Goal: Find specific page/section: Find specific page/section

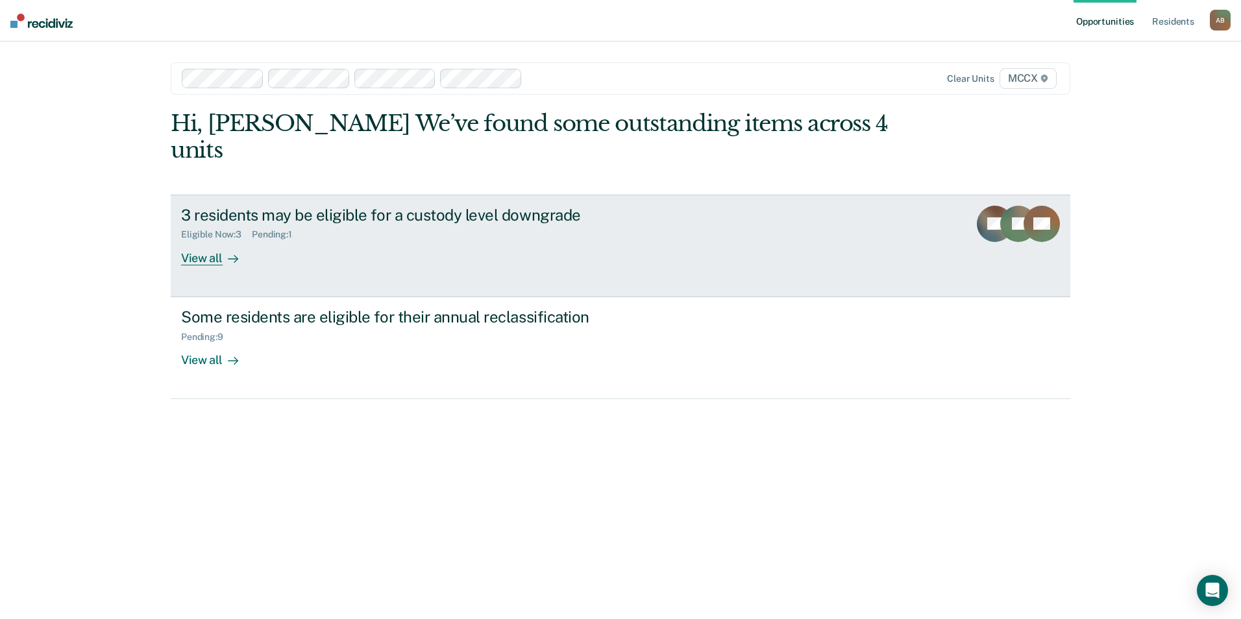
click at [212, 240] on div "View all" at bounding box center [217, 252] width 73 height 25
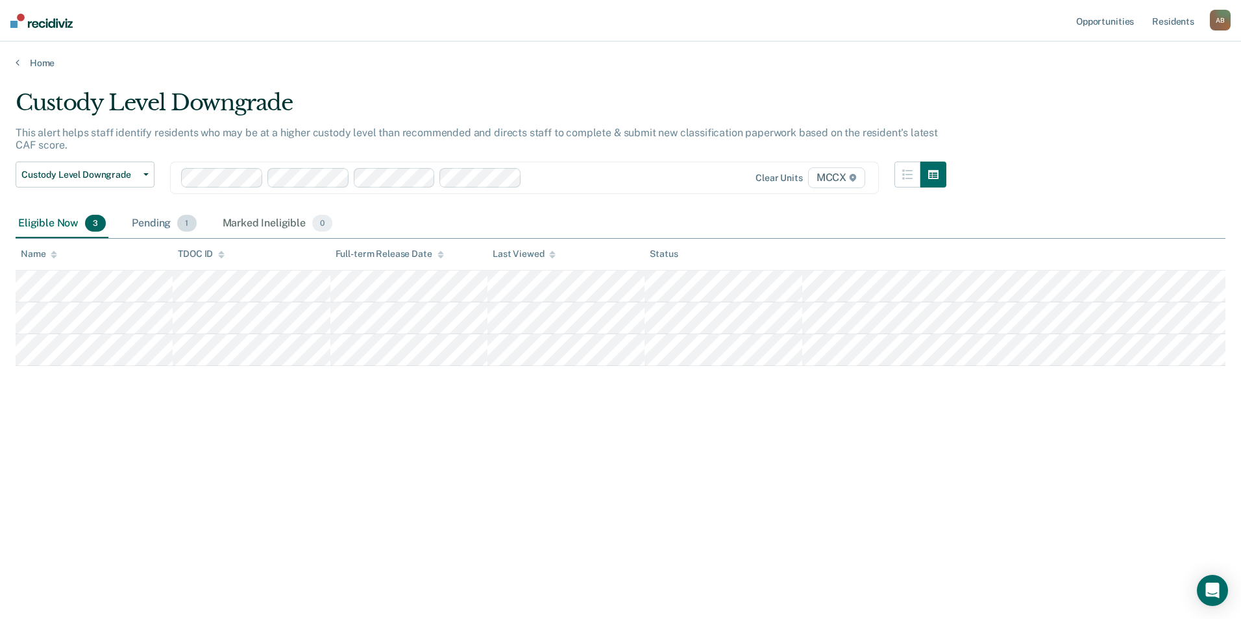
click at [162, 224] on div "Pending 1" at bounding box center [163, 224] width 69 height 29
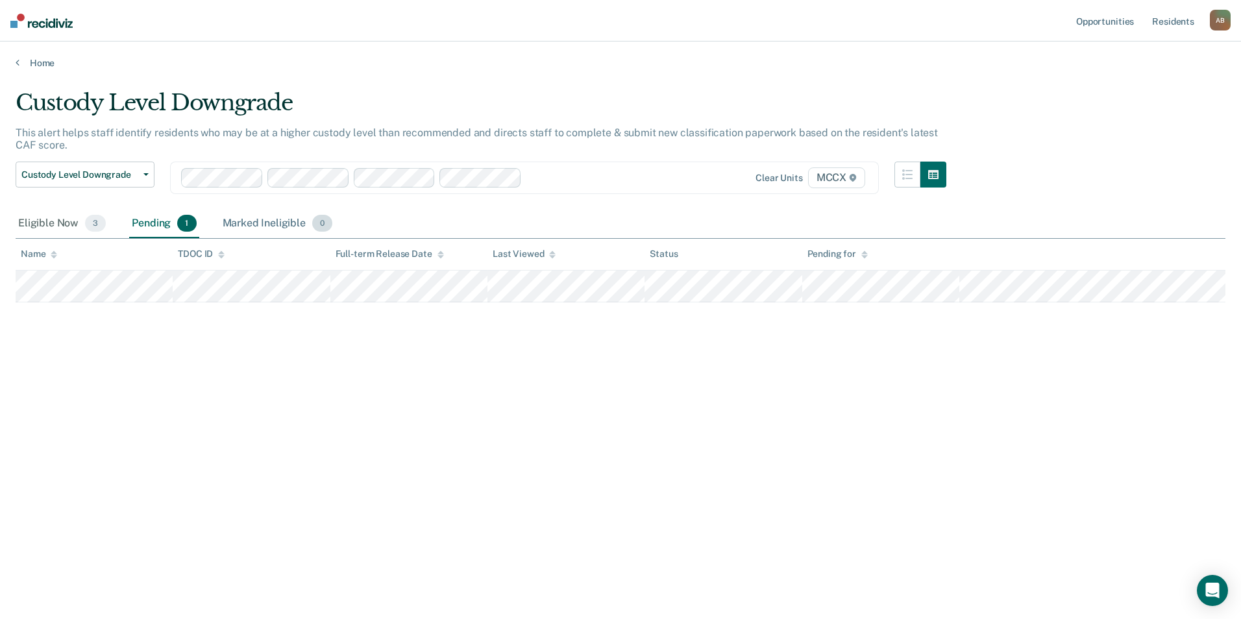
click at [247, 225] on div "Marked Ineligible 0" at bounding box center [278, 224] width 116 height 29
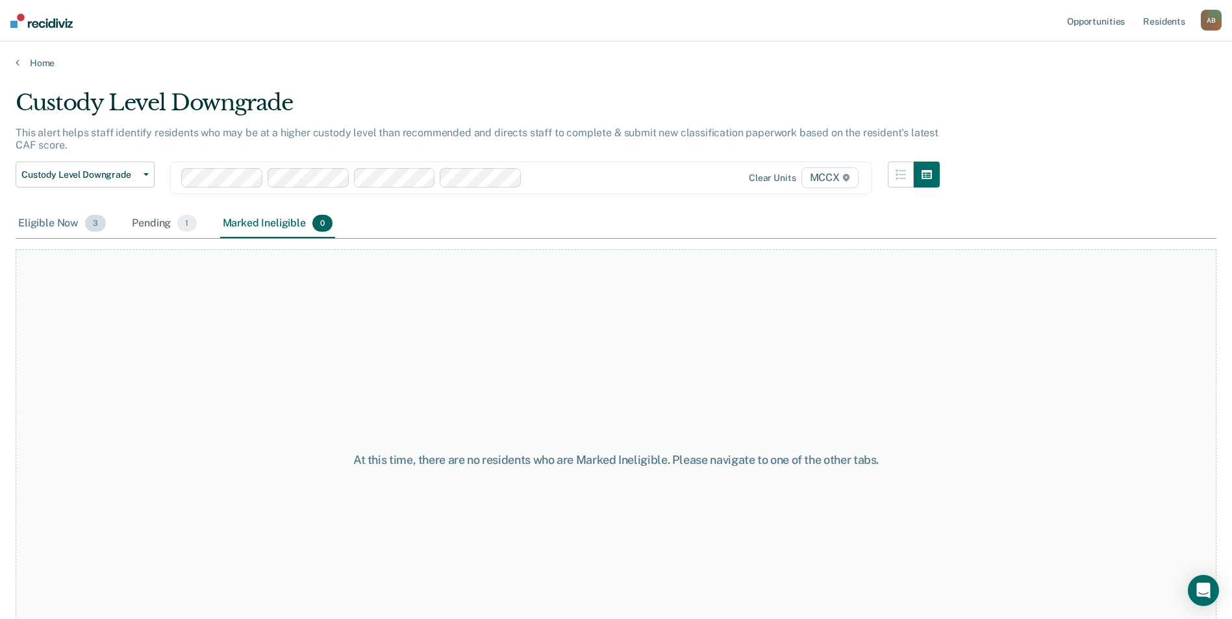
click at [70, 223] on div "Eligible Now 3" at bounding box center [62, 224] width 93 height 29
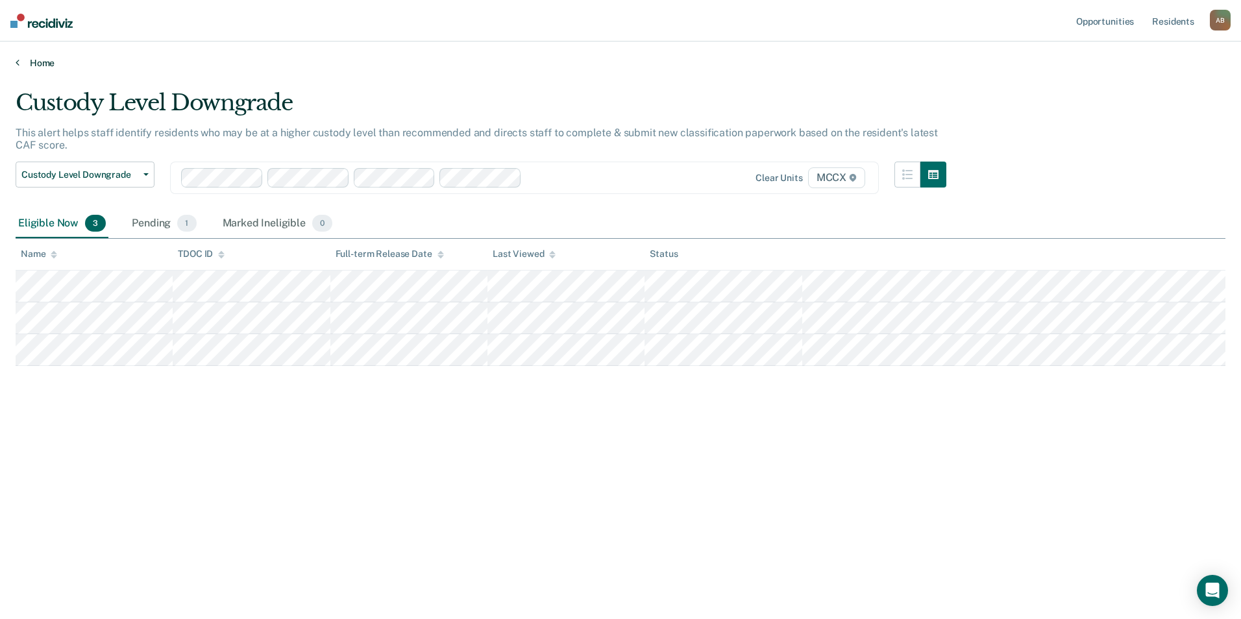
click at [24, 62] on link "Home" at bounding box center [621, 63] width 1210 height 12
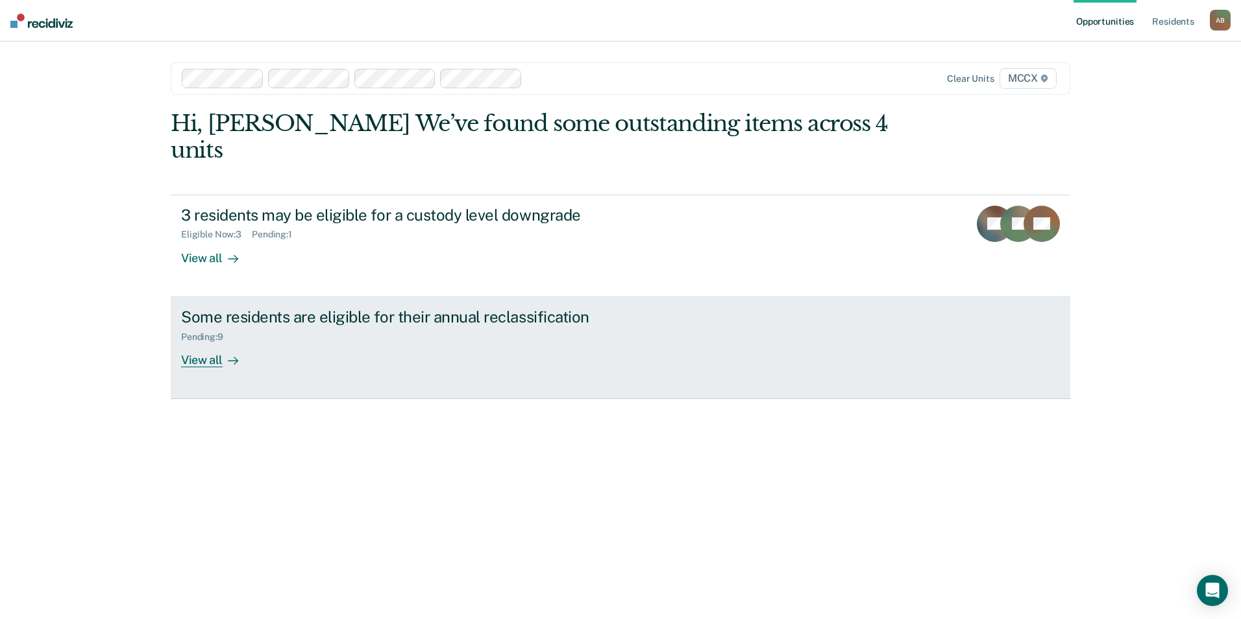
click at [238, 342] on div "View all" at bounding box center [217, 354] width 73 height 25
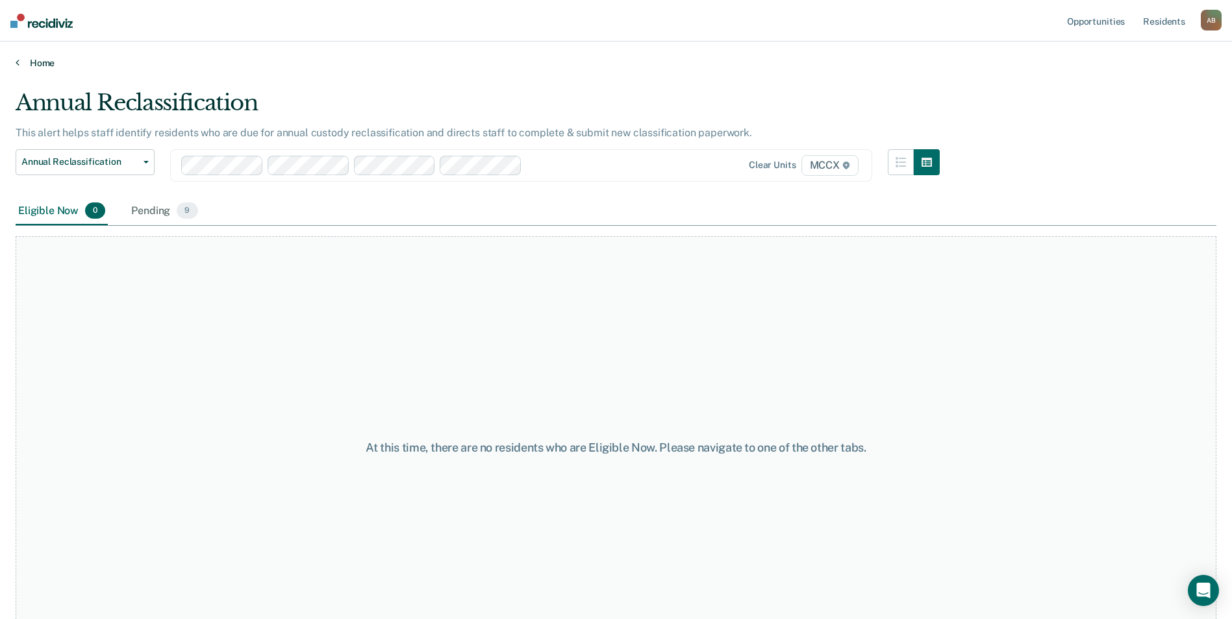
click at [35, 59] on link "Home" at bounding box center [616, 63] width 1200 height 12
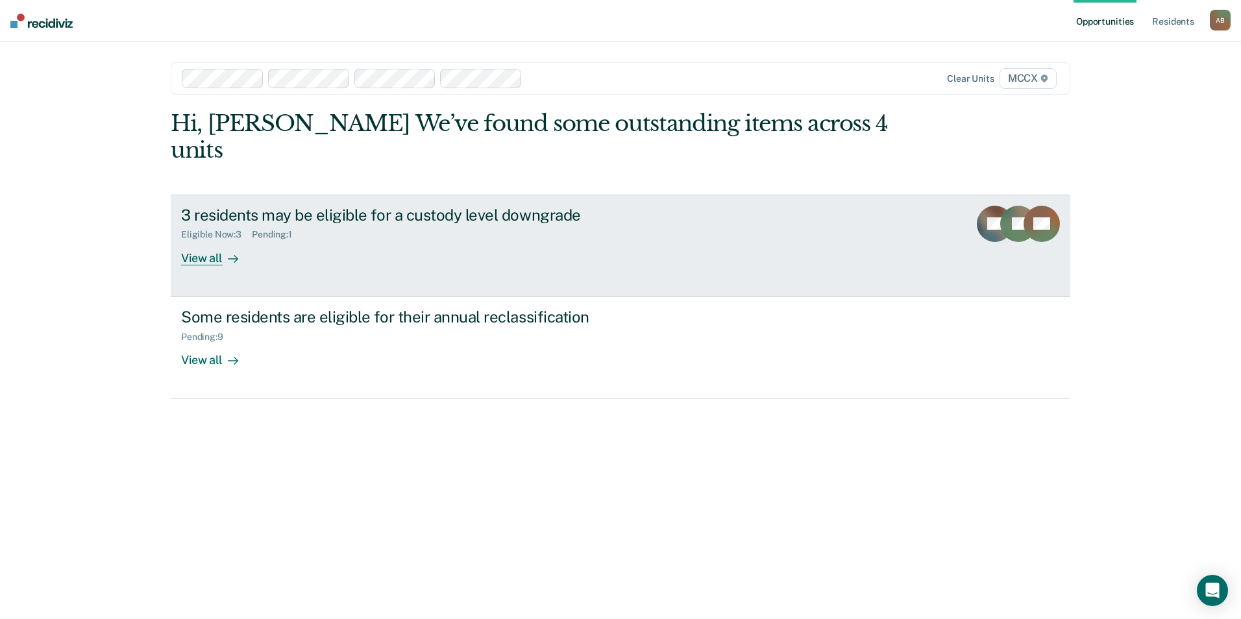
click at [210, 229] on div "Eligible Now : 3" at bounding box center [216, 234] width 71 height 11
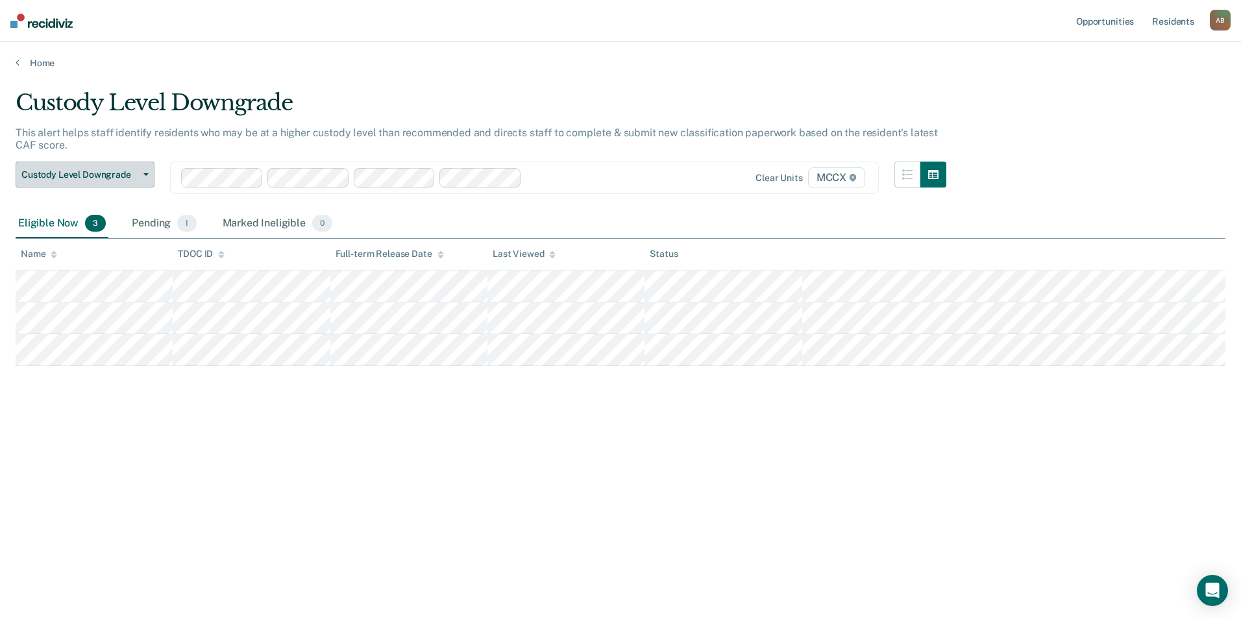
click at [140, 179] on button "Custody Level Downgrade" at bounding box center [85, 175] width 139 height 26
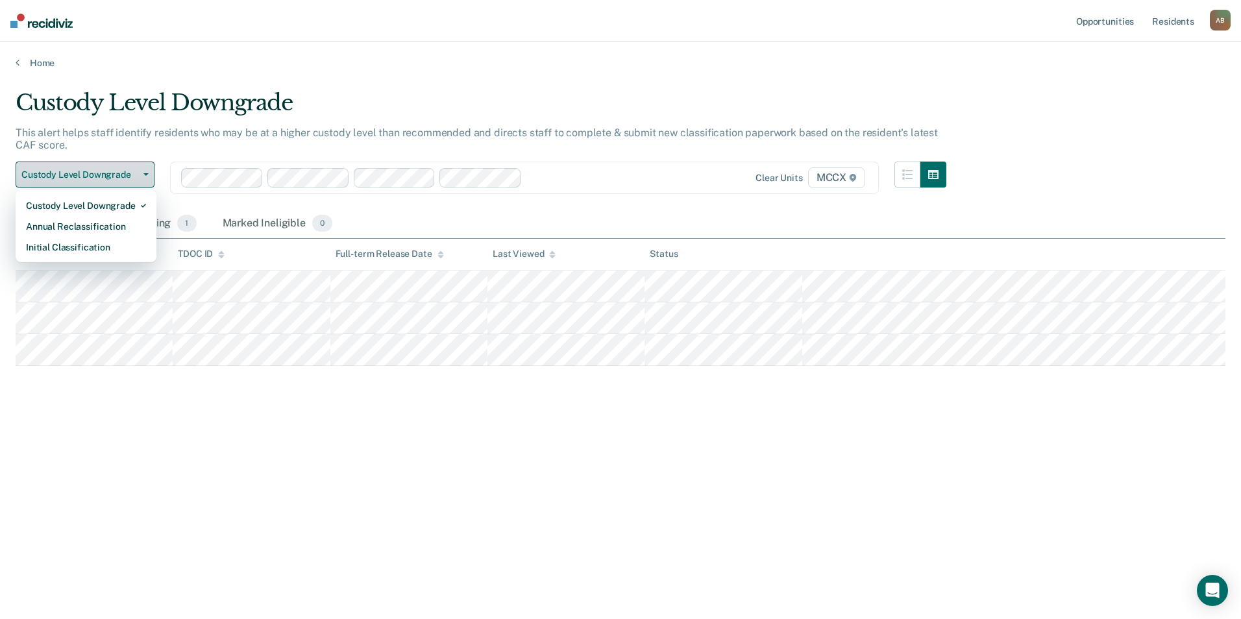
click at [140, 179] on button "Custody Level Downgrade" at bounding box center [85, 175] width 139 height 26
